Goal: Navigation & Orientation: Find specific page/section

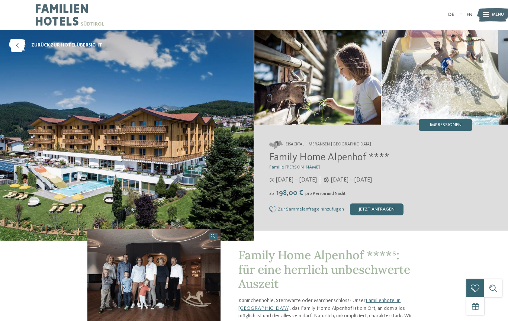
click at [179, 169] on img at bounding box center [126, 135] width 253 height 211
click at [324, 84] on img at bounding box center [317, 77] width 126 height 95
click at [185, 166] on img at bounding box center [126, 135] width 253 height 211
click at [200, 167] on img at bounding box center [126, 135] width 253 height 211
click at [68, 41] on link "zurück zur Hotelübersicht" at bounding box center [55, 45] width 93 height 13
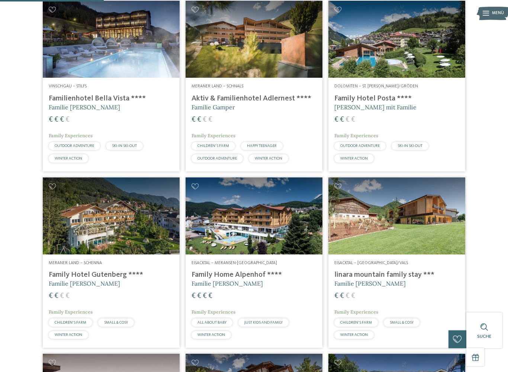
scroll to position [376, 0]
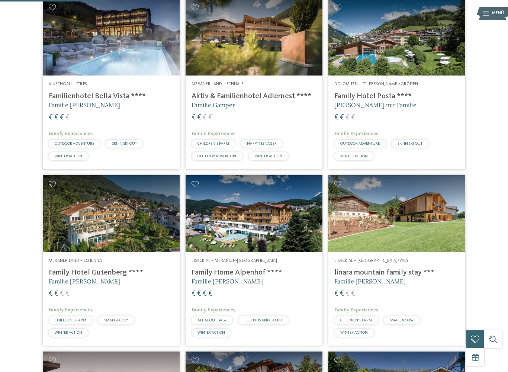
click at [270, 277] on h4 "Family Home Alpenhof ****" at bounding box center [253, 272] width 125 height 9
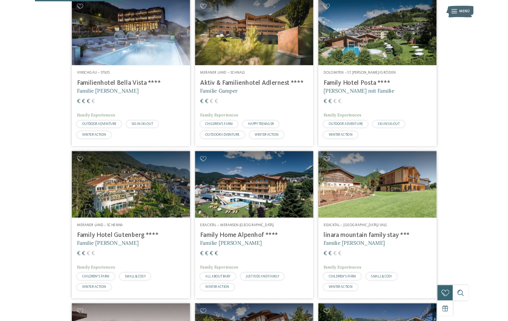
scroll to position [0, 0]
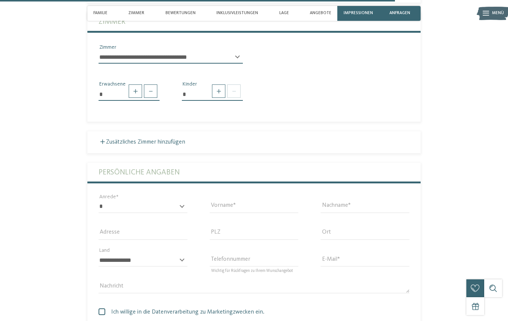
scroll to position [1532, 0]
